Goal: Transaction & Acquisition: Subscribe to service/newsletter

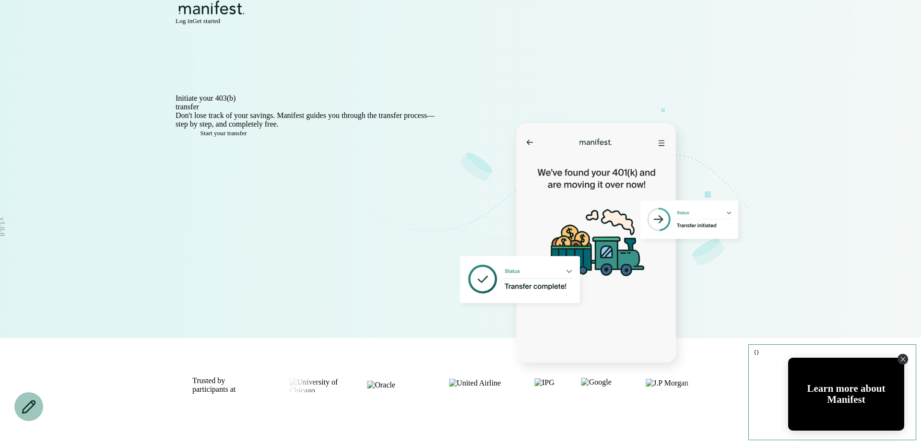
click at [231, 137] on span "Start your transfer" at bounding box center [223, 132] width 47 height 7
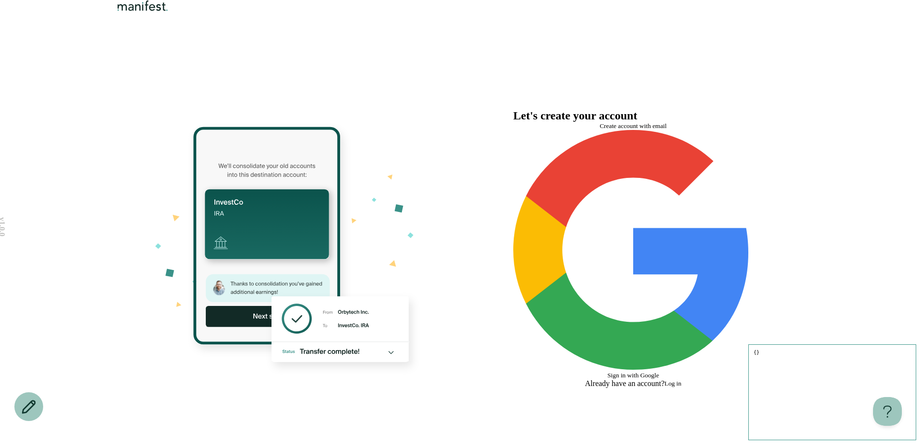
click at [681, 380] on span "Log in" at bounding box center [672, 383] width 17 height 7
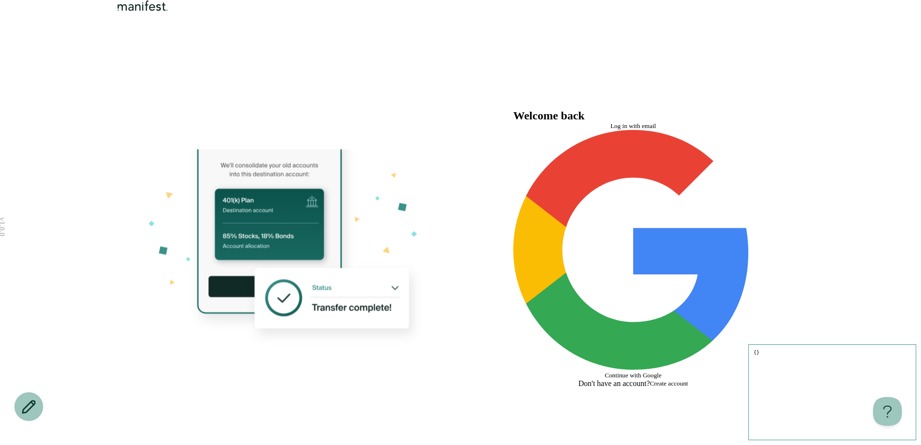
click at [165, 33] on header at bounding box center [460, 26] width 921 height 52
click at [165, 12] on img "Logo" at bounding box center [142, 6] width 55 height 12
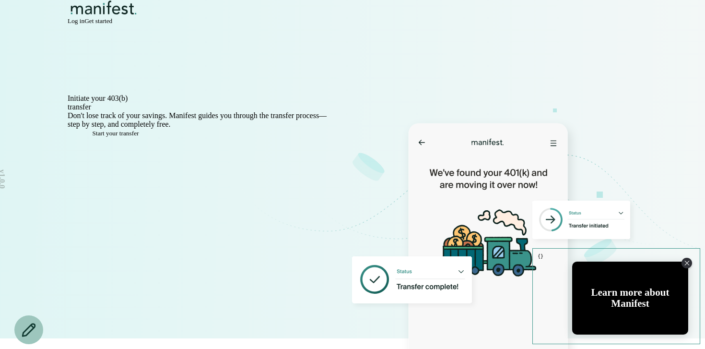
click at [112, 24] on span "Get started" at bounding box center [98, 20] width 28 height 7
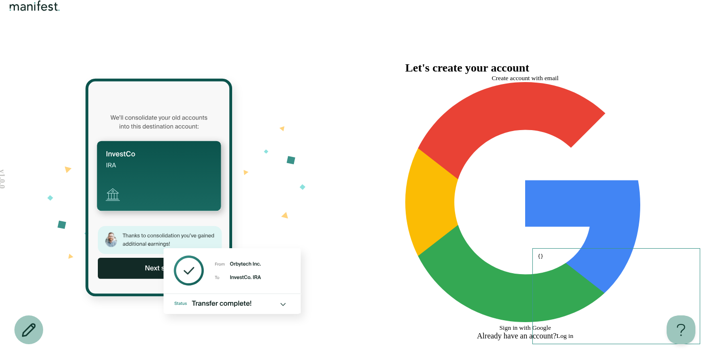
click at [466, 82] on button "Create account with email" at bounding box center [525, 78] width 240 height 8
